Goal: Task Accomplishment & Management: Use online tool/utility

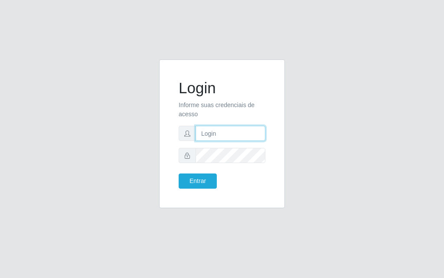
click at [230, 137] on input "text" at bounding box center [231, 133] width 70 height 15
type input "j"
click at [249, 131] on input "text" at bounding box center [231, 133] width 70 height 15
type input "[PERSON_NAME]@[PERSON_NAME]"
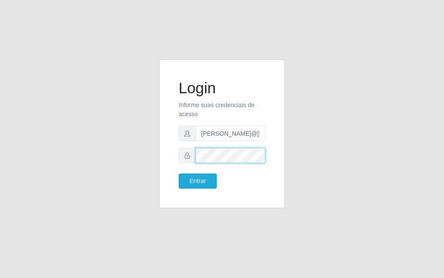
click at [231, 177] on form "Login Informe suas credenciais de acesso [PERSON_NAME]@[PERSON_NAME] Entrar" at bounding box center [222, 134] width 87 height 110
click at [232, 175] on div "Entrar" at bounding box center [222, 180] width 100 height 15
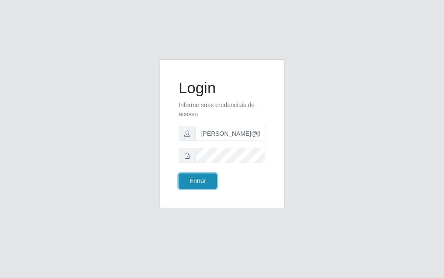
click at [202, 177] on button "Entrar" at bounding box center [198, 180] width 38 height 15
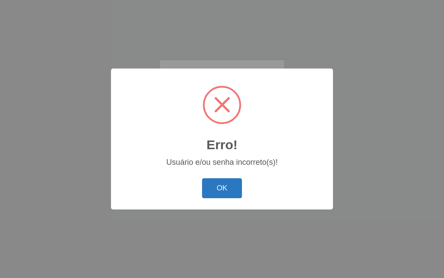
click at [207, 185] on button "OK" at bounding box center [222, 188] width 40 height 20
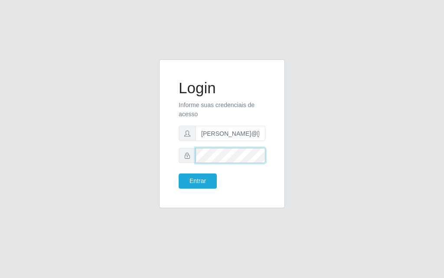
click at [179, 173] on button "Entrar" at bounding box center [198, 180] width 38 height 15
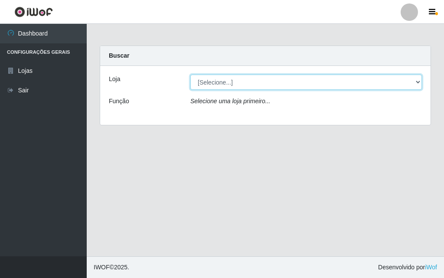
click at [353, 87] on select "[Selecione...] Divino Fogão" at bounding box center [306, 82] width 232 height 15
select select "499"
click at [190, 75] on select "[Selecione...] Divino Fogão" at bounding box center [306, 82] width 232 height 15
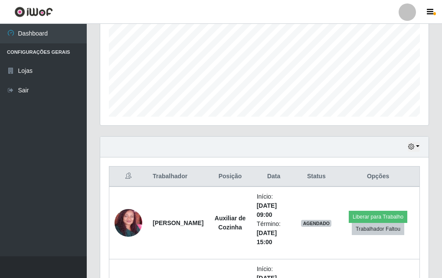
scroll to position [197, 0]
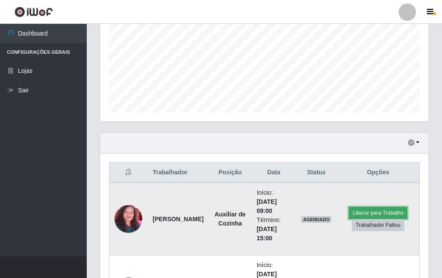
click at [383, 213] on button "Liberar para Trabalho" at bounding box center [378, 213] width 59 height 12
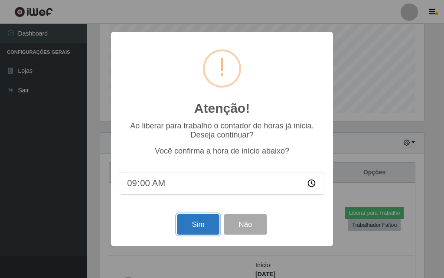
click at [193, 222] on button "Sim" at bounding box center [198, 224] width 42 height 20
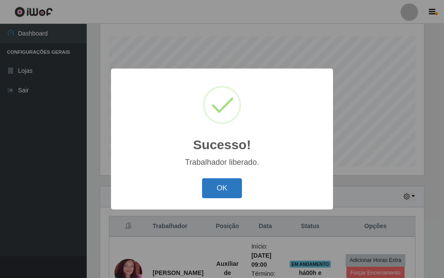
click at [223, 186] on button "OK" at bounding box center [222, 188] width 40 height 20
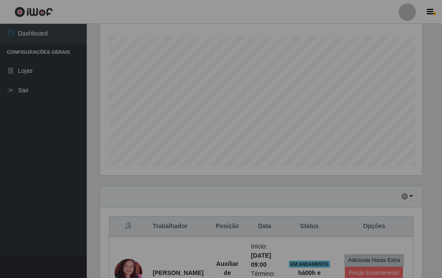
scroll to position [180, 328]
